Goal: Task Accomplishment & Management: Use online tool/utility

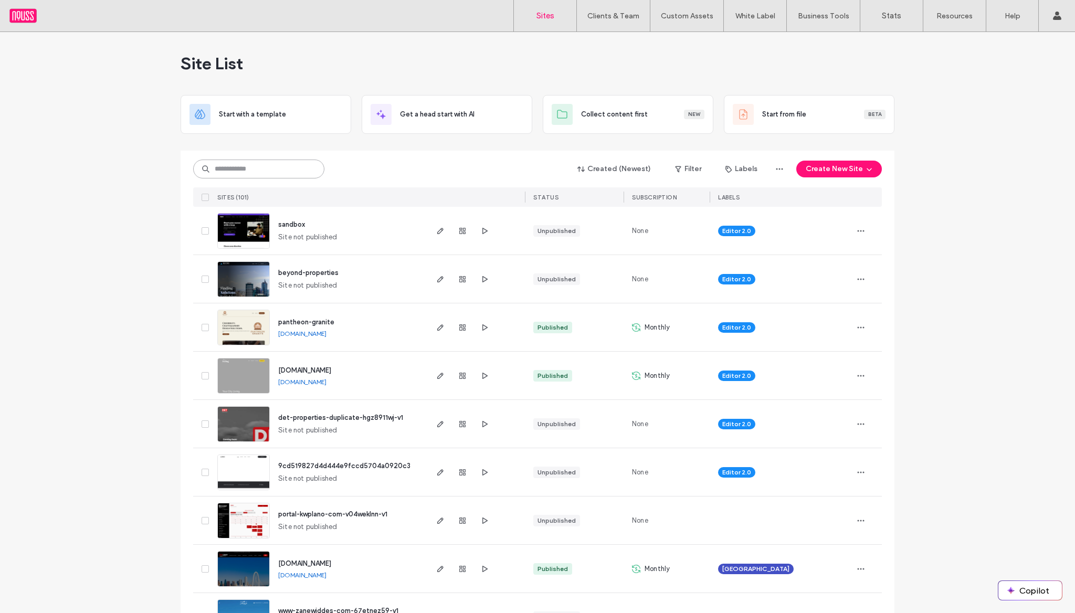
click at [295, 165] on input at bounding box center [258, 169] width 131 height 19
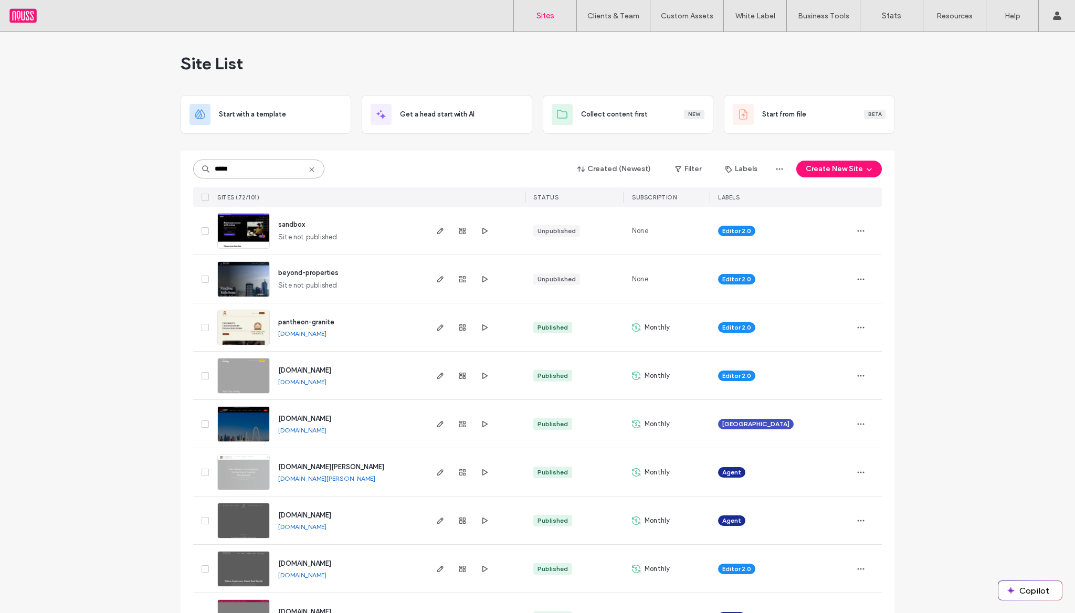
click at [257, 171] on input "*****" at bounding box center [258, 169] width 131 height 19
type input "**********"
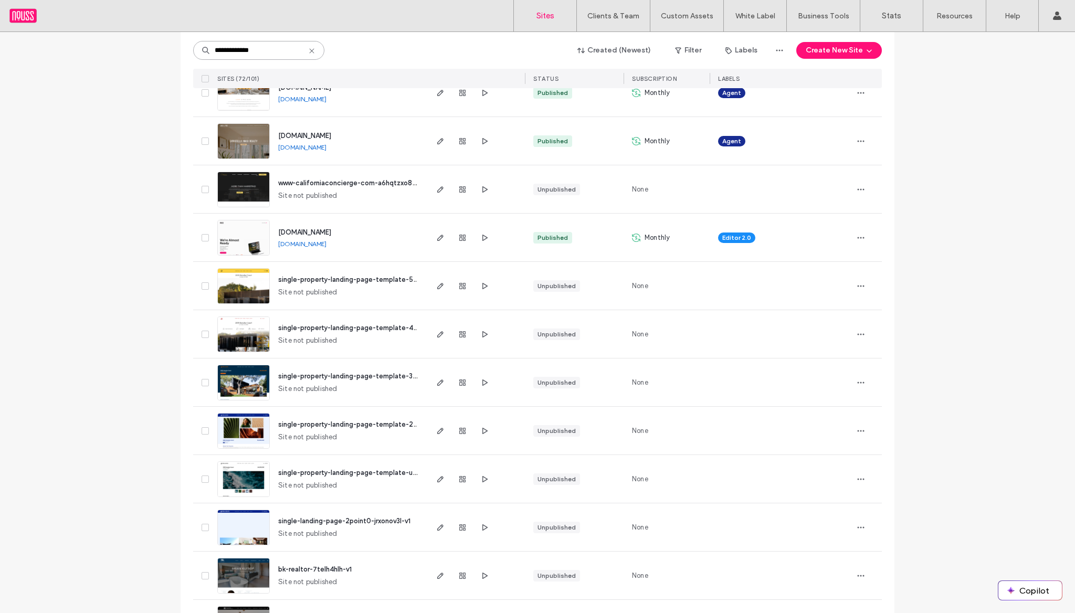
scroll to position [607, 0]
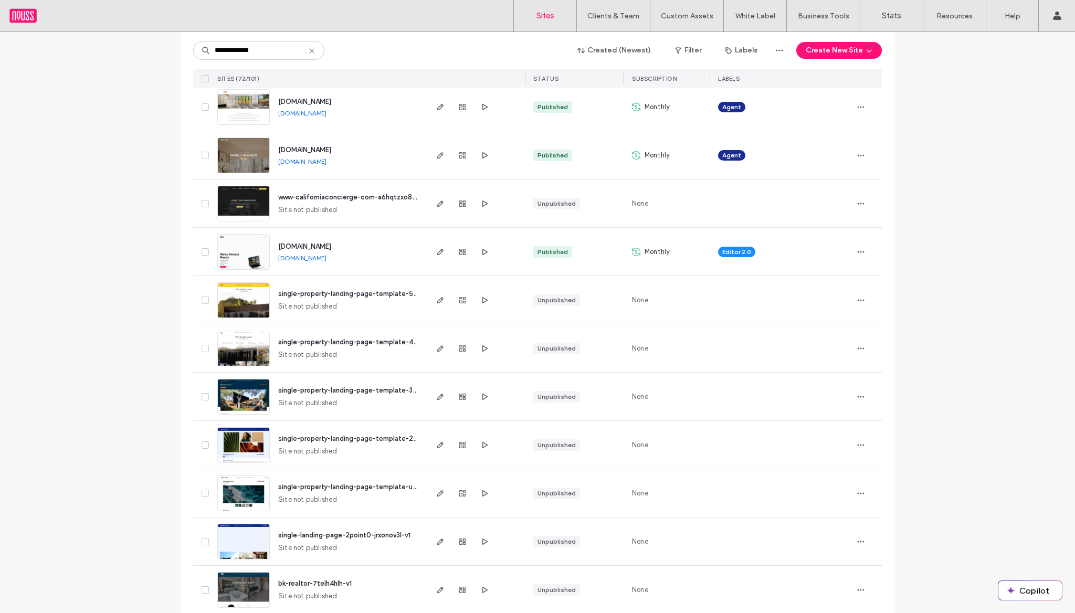
click at [329, 239] on div "[DOMAIN_NAME] [DOMAIN_NAME]" at bounding box center [348, 252] width 156 height 48
click at [325, 246] on span "[DOMAIN_NAME]" at bounding box center [304, 247] width 53 height 8
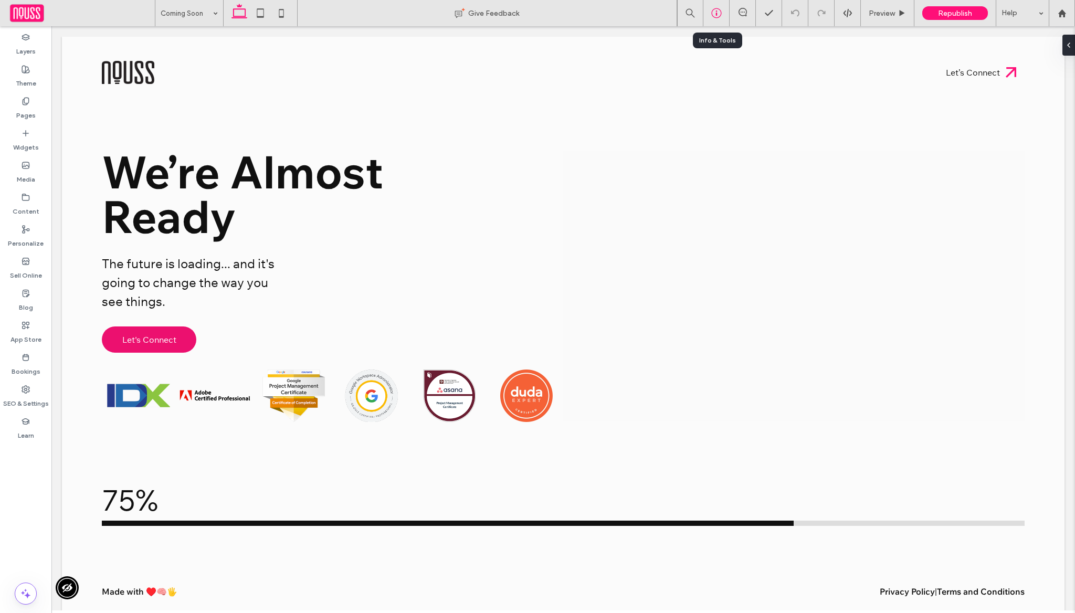
click at [711, 16] on icon at bounding box center [716, 13] width 10 height 10
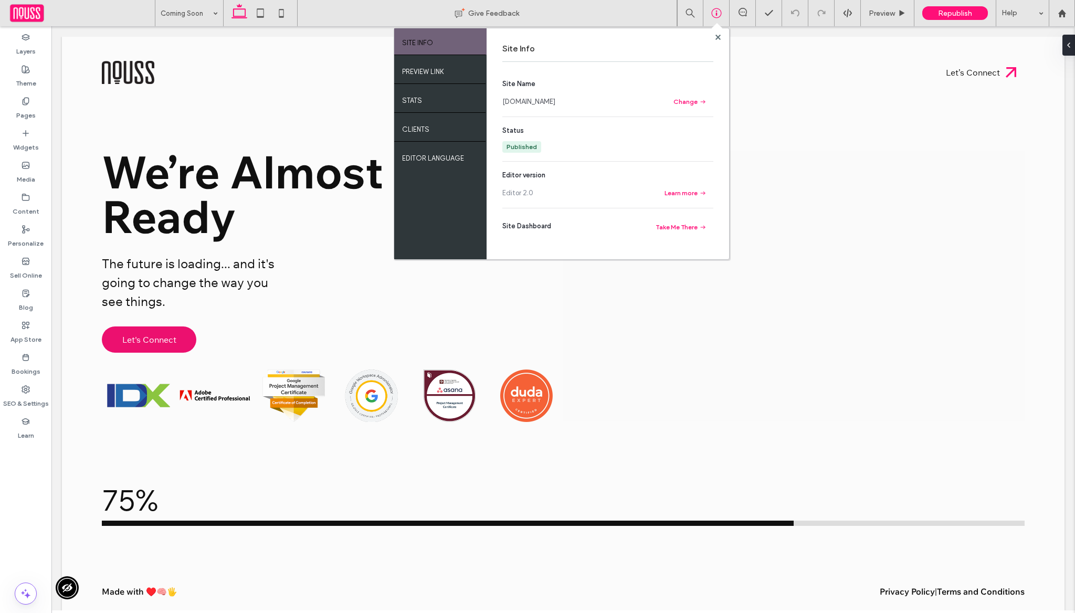
click at [525, 108] on section "Site Name www.nouss.digital Change" at bounding box center [607, 93] width 211 height 29
click at [528, 106] on link "[DOMAIN_NAME]" at bounding box center [528, 102] width 53 height 10
click at [23, 200] on use at bounding box center [26, 197] width 7 height 6
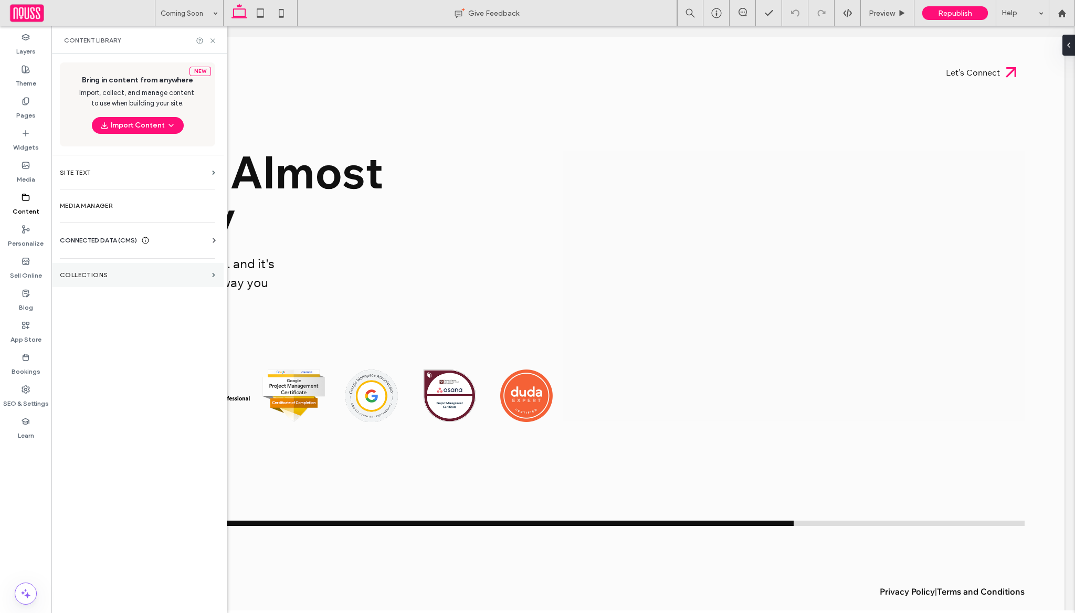
click at [94, 271] on label "Collections" at bounding box center [134, 274] width 148 height 7
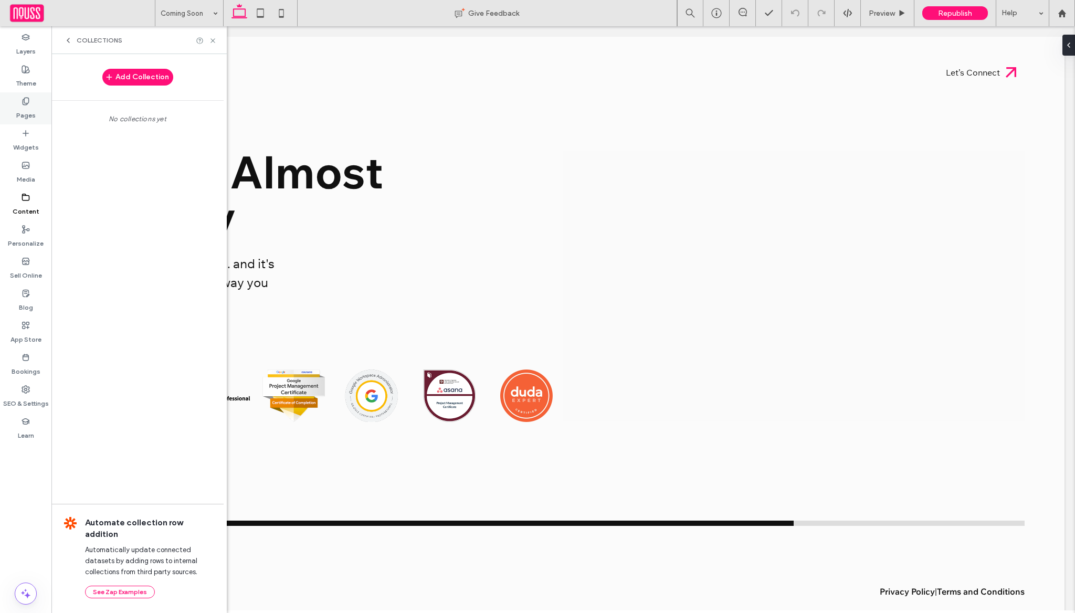
click at [26, 107] on label "Pages" at bounding box center [25, 113] width 19 height 15
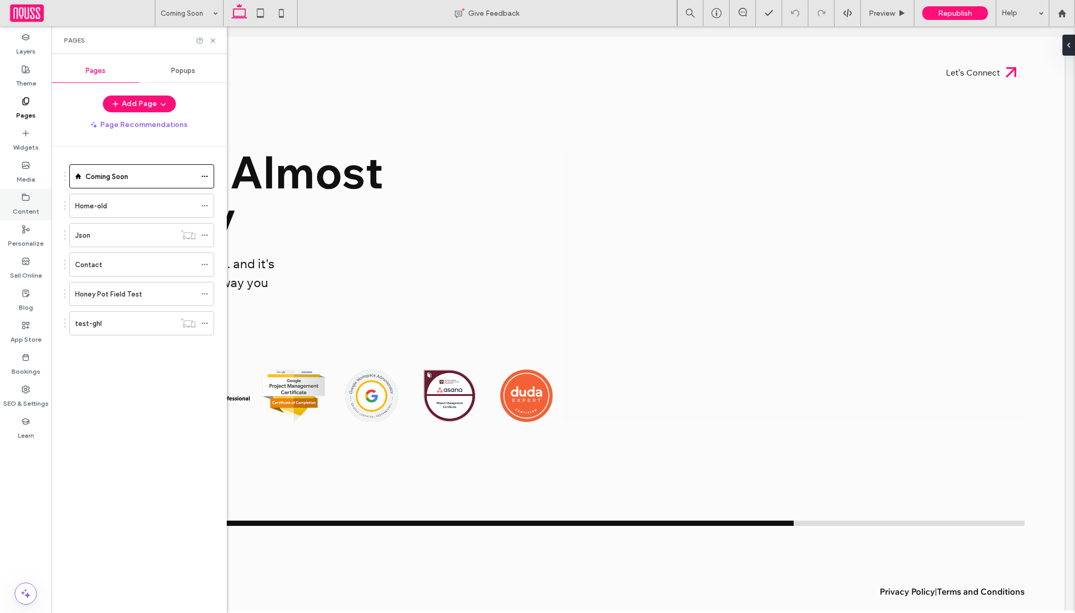
click at [27, 194] on icon at bounding box center [26, 197] width 8 height 8
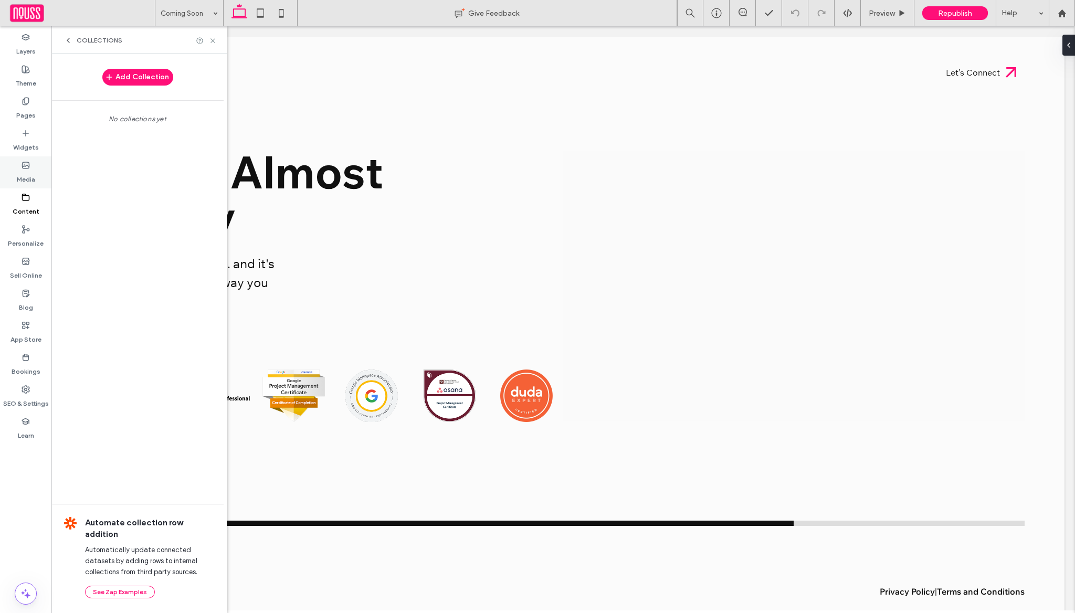
click at [30, 166] on div "Media" at bounding box center [25, 172] width 51 height 32
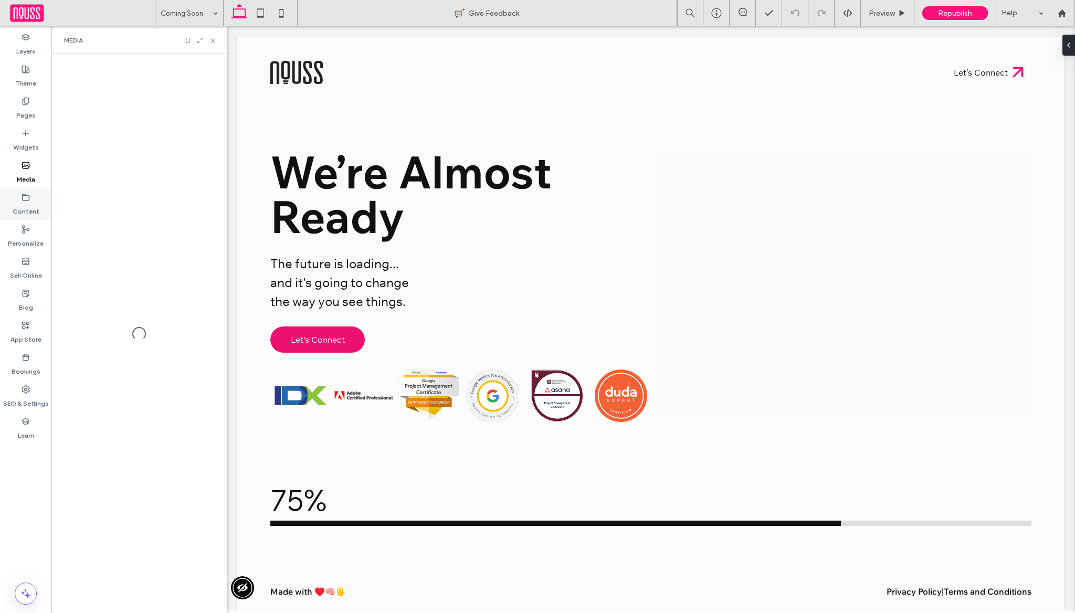
click at [35, 208] on label "Content" at bounding box center [26, 209] width 27 height 15
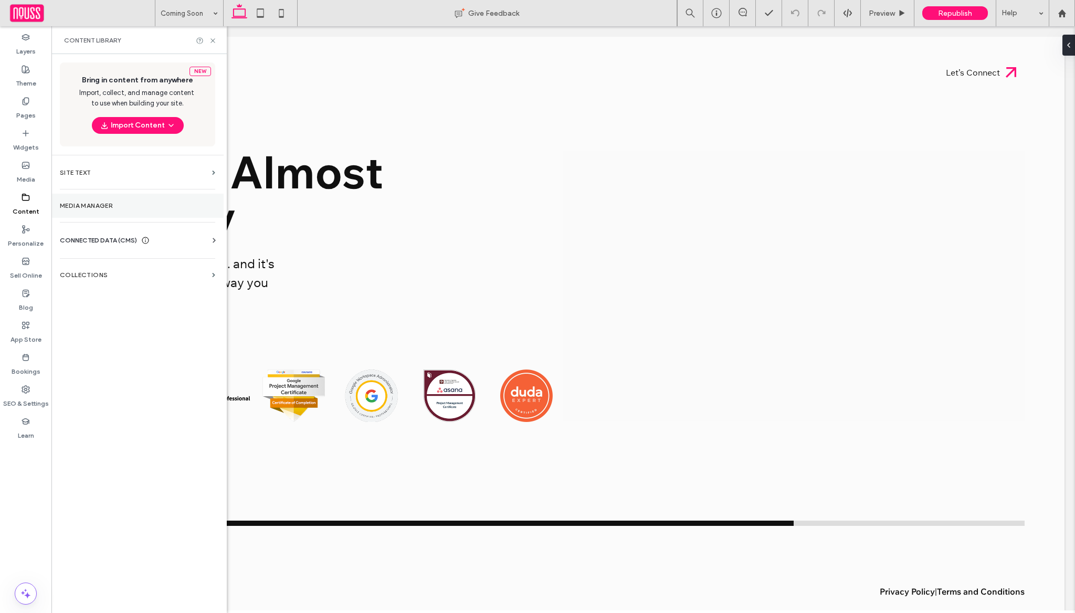
click at [113, 214] on section "Media Manager" at bounding box center [137, 206] width 172 height 24
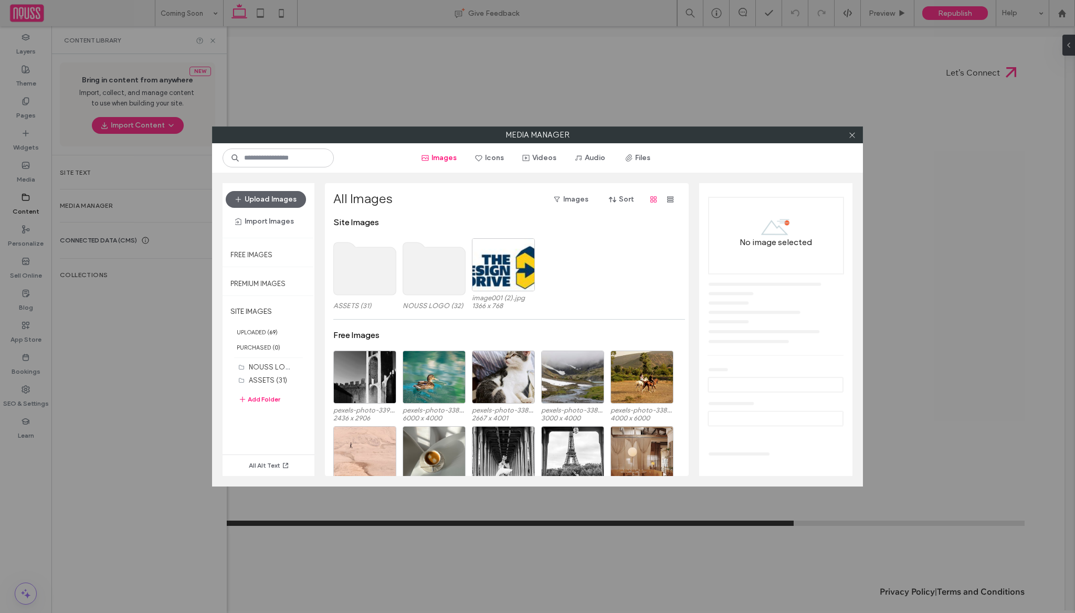
click at [402, 283] on div "ASSETS (31) NOUSS LOGO (32) image001 (2).jpg 1366 x 768" at bounding box center [509, 276] width 353 height 76
click at [442, 275] on use at bounding box center [434, 269] width 62 height 52
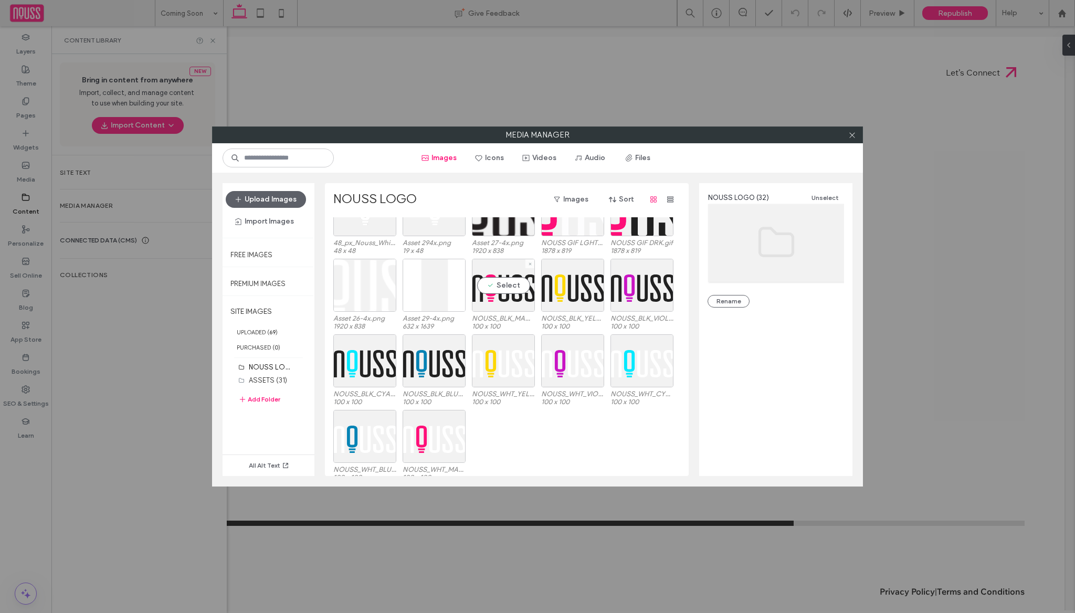
scroll to position [270, 0]
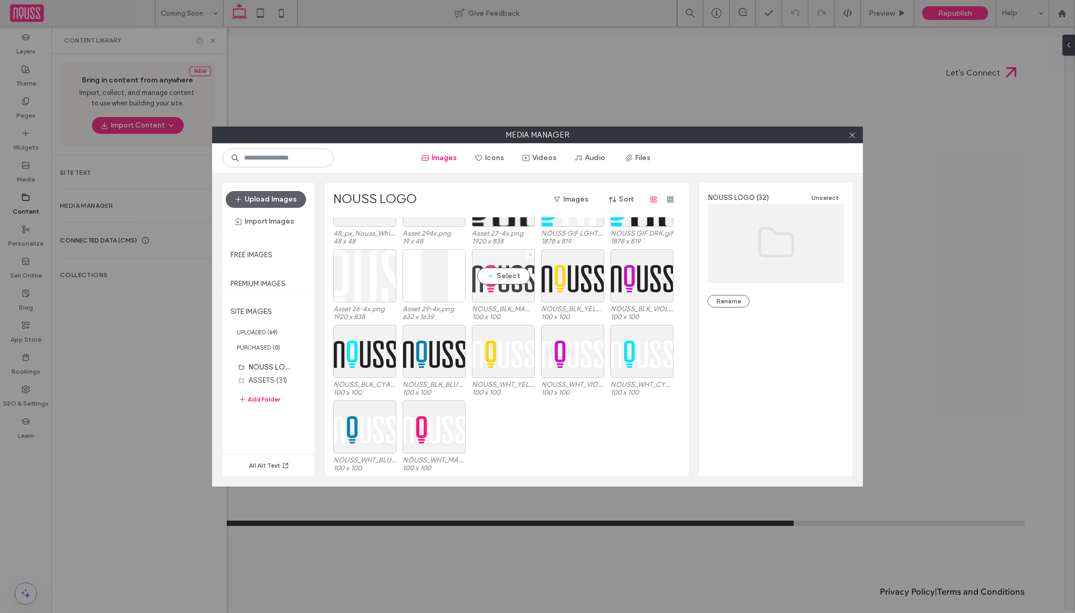
click at [504, 285] on div "Select" at bounding box center [503, 275] width 63 height 53
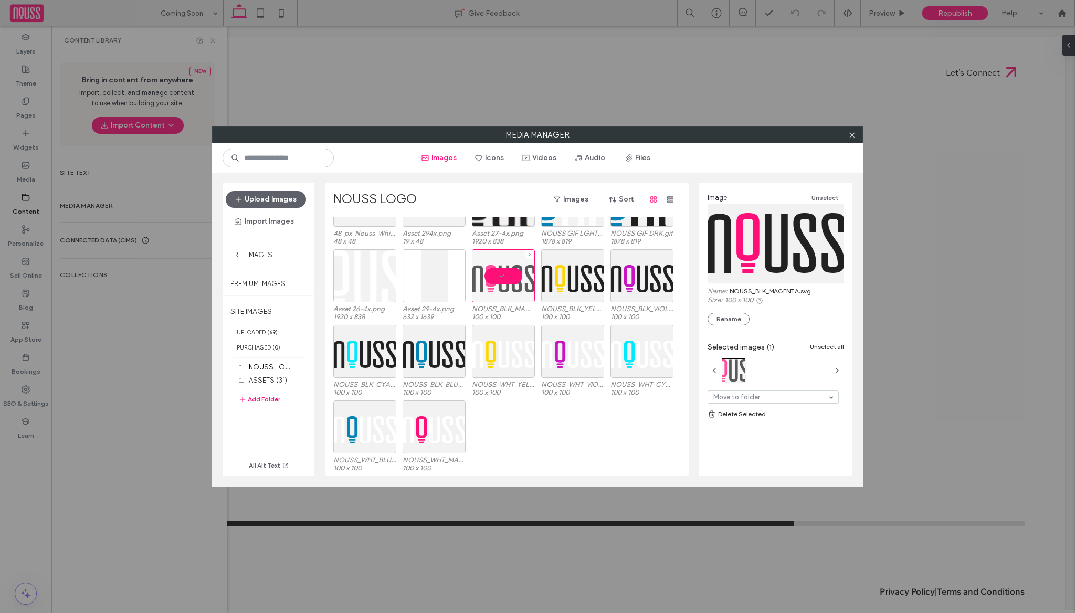
click at [515, 278] on div at bounding box center [503, 275] width 63 height 53
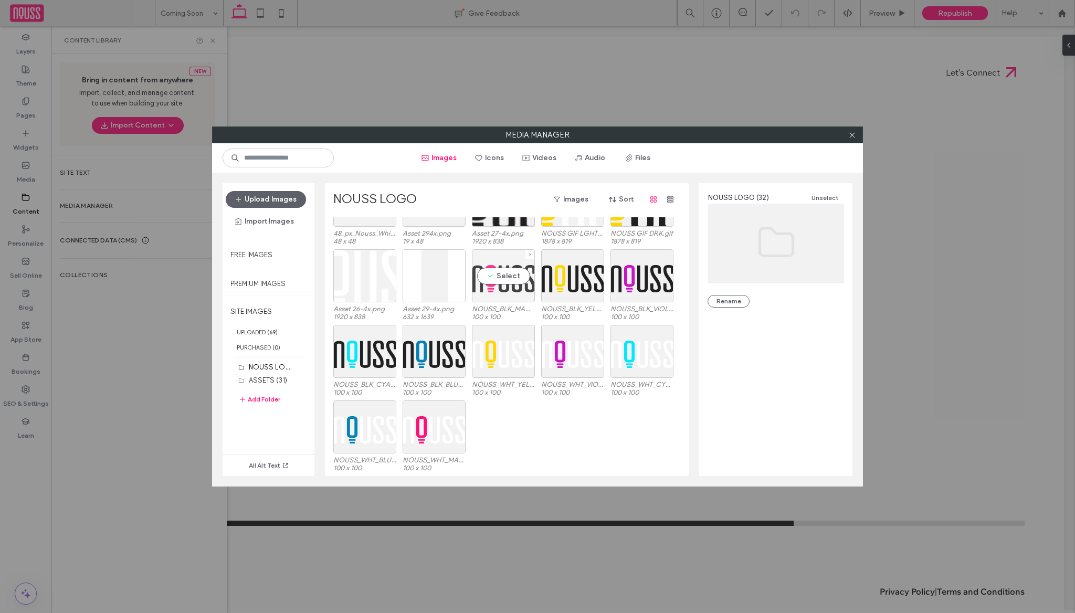
click at [515, 278] on div "Select" at bounding box center [503, 275] width 63 height 53
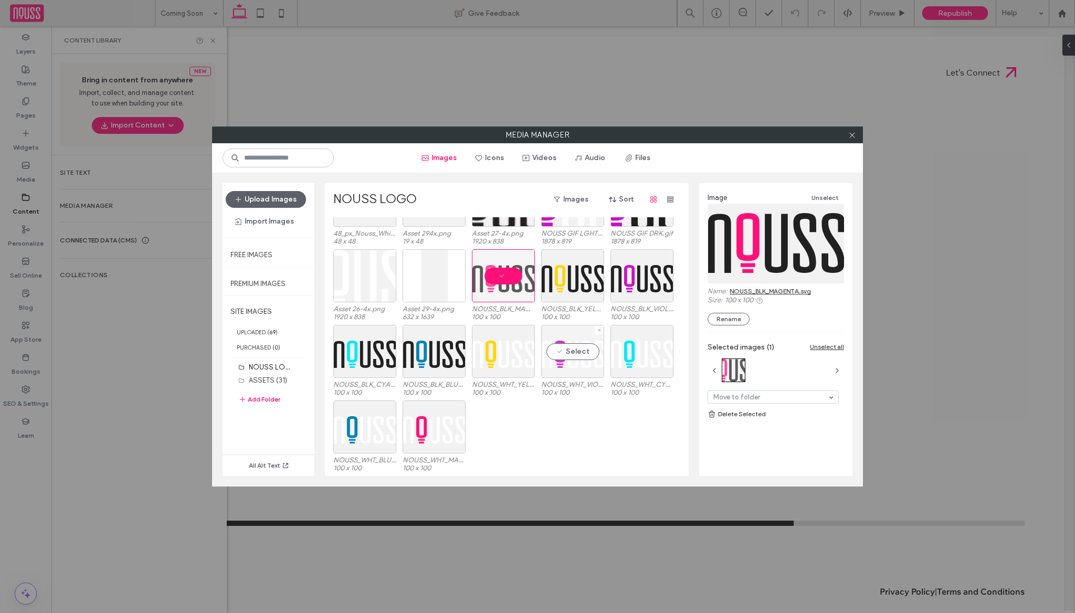
scroll to position [0, 0]
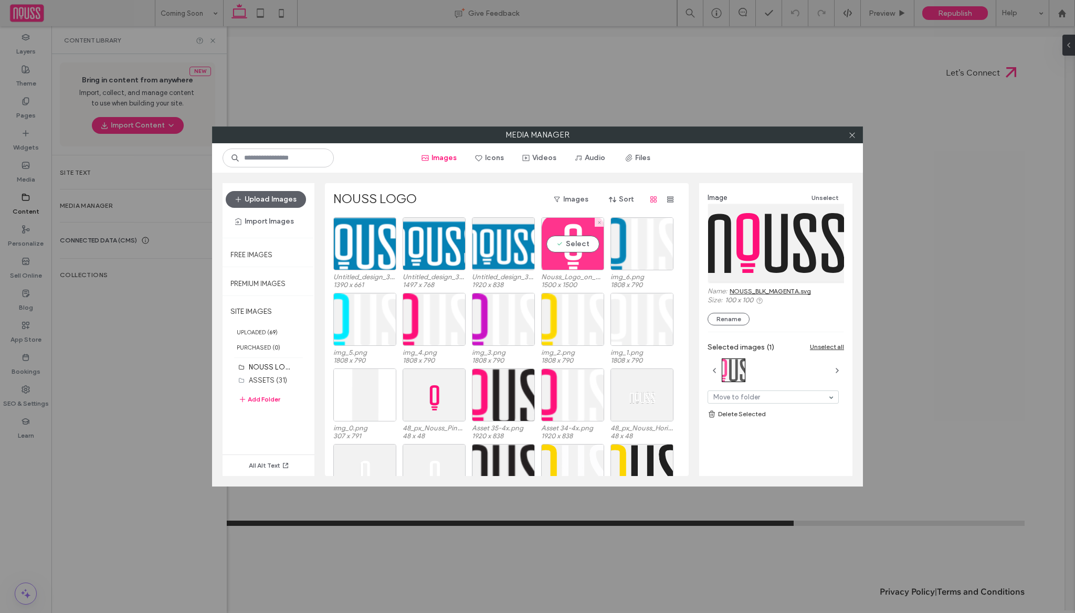
click at [568, 270] on div "Select" at bounding box center [572, 243] width 63 height 53
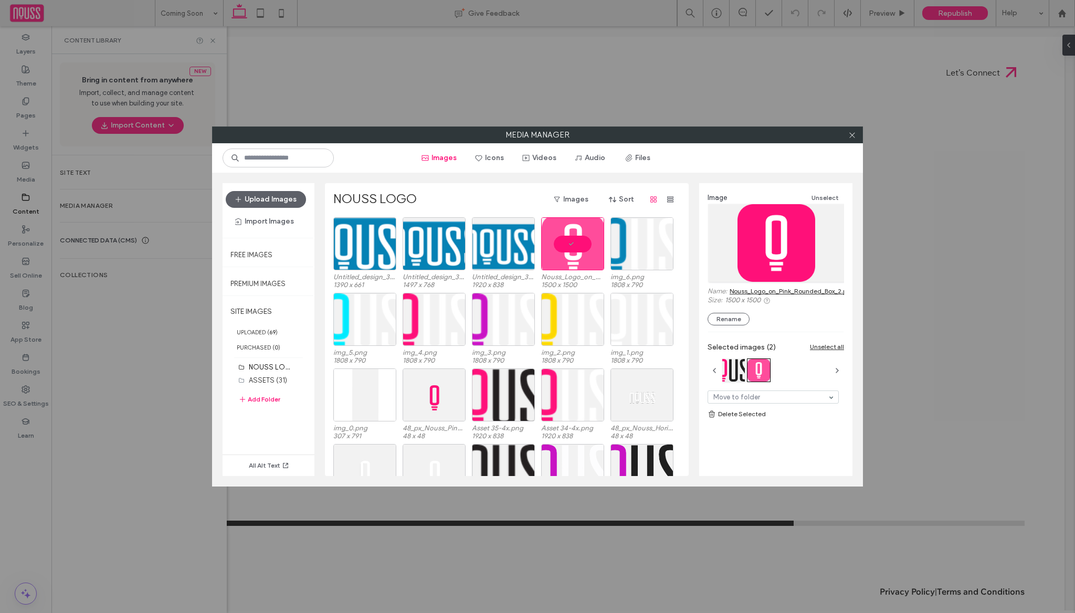
click at [756, 290] on link "Nouss_Logo_on_Pink_Rounded_Box_2.png" at bounding box center [792, 291] width 125 height 8
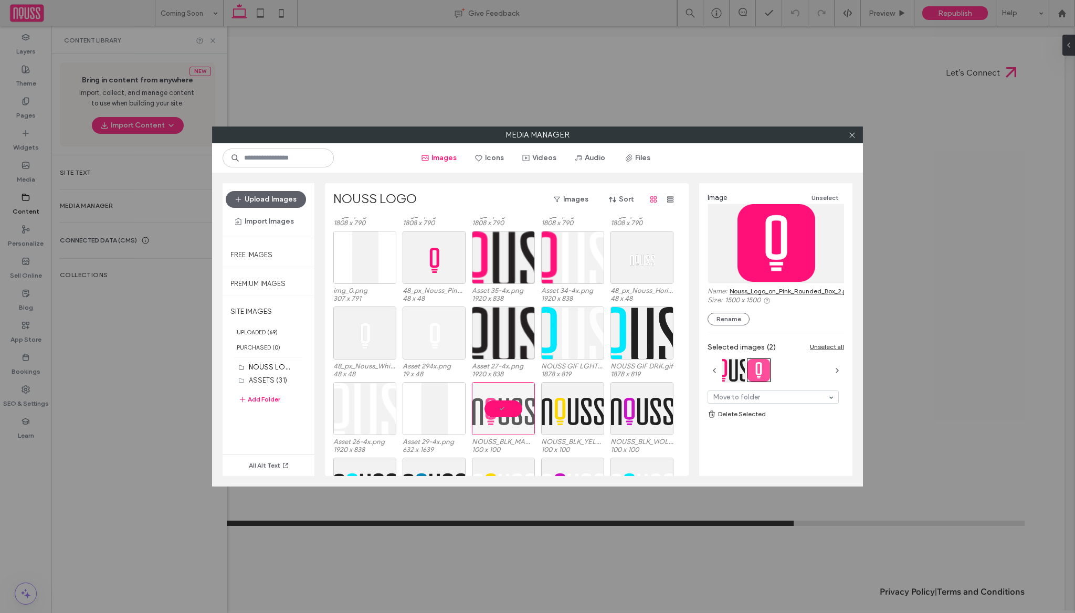
scroll to position [149, 0]
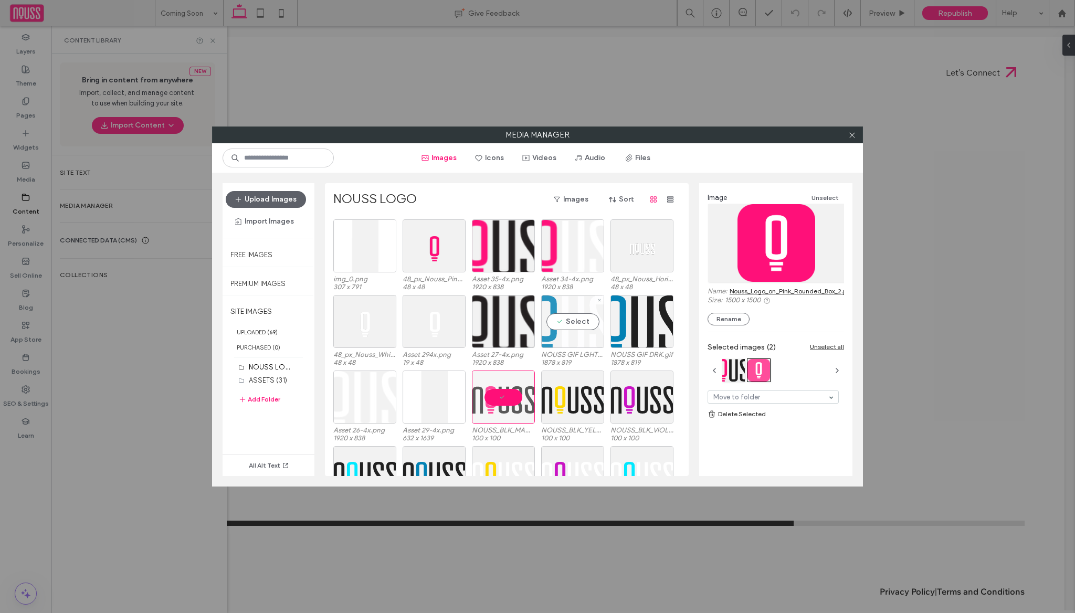
click at [560, 325] on div "Select" at bounding box center [572, 321] width 63 height 53
